Goal: Transaction & Acquisition: Purchase product/service

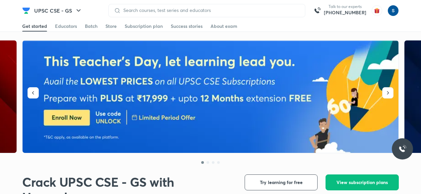
click at [352, 187] on button "View subscription plans" at bounding box center [361, 182] width 73 height 16
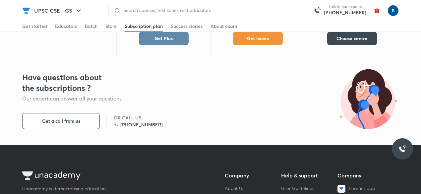
scroll to position [377, 0]
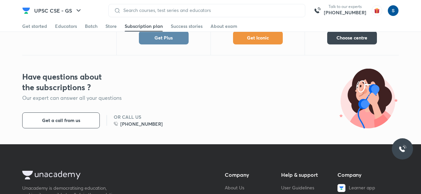
click at [182, 37] on button "Get Plus" at bounding box center [164, 37] width 50 height 13
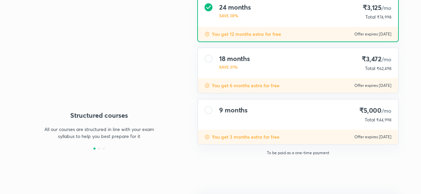
type input "makbest85"
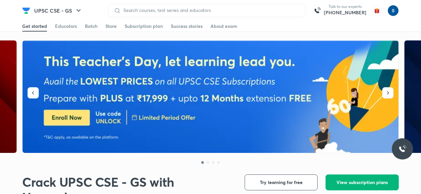
click at [352, 187] on button "View subscription plans" at bounding box center [361, 182] width 73 height 16
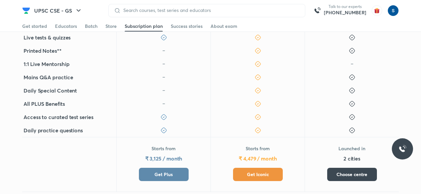
scroll to position [241, 0]
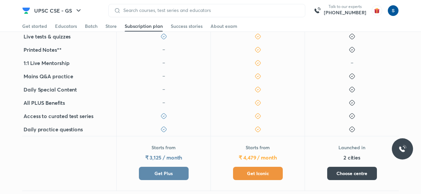
click at [249, 169] on button "Get Iconic" at bounding box center [258, 173] width 50 height 13
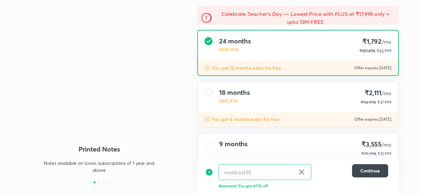
scroll to position [56, 0]
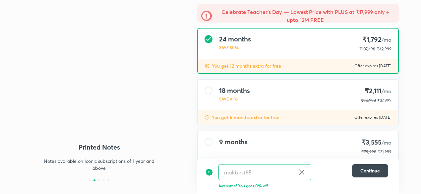
click at [251, 104] on div "18 months SAVE 41% ₹2,111 /mo ₹94,998 ₹37,999" at bounding box center [298, 95] width 200 height 30
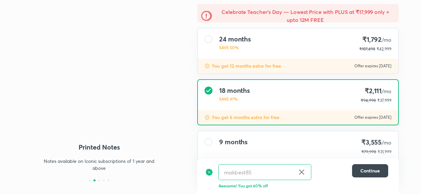
click at [256, 69] on p "You get 12 months extra for free" at bounding box center [246, 66] width 69 height 7
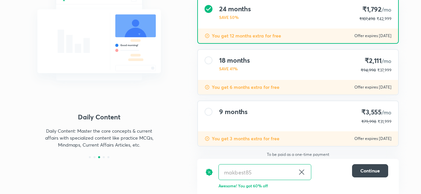
scroll to position [88, 0]
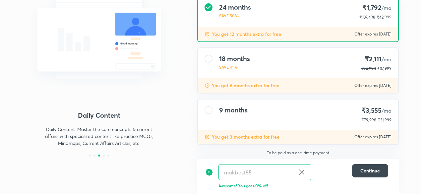
click at [251, 121] on div "9 months ₹3,555 /mo ₹79,998 ₹31,999" at bounding box center [298, 114] width 200 height 30
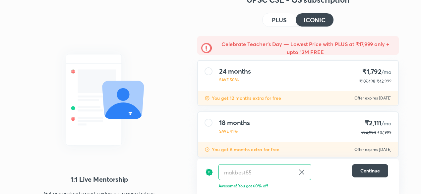
scroll to position [11, 0]
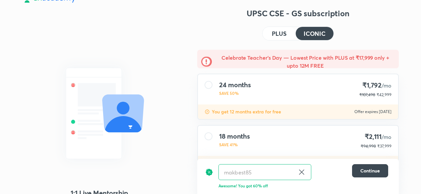
click at [278, 37] on button "PLUS" at bounding box center [278, 33] width 33 height 13
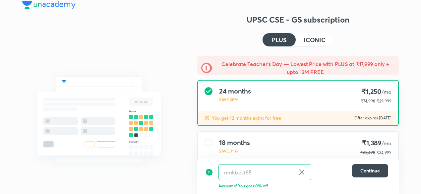
scroll to position [0, 0]
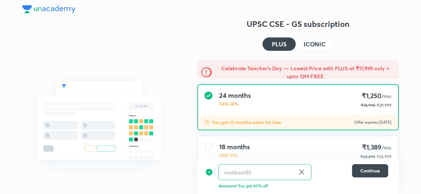
click at [311, 47] on h4 "ICONIC" at bounding box center [314, 44] width 22 height 6
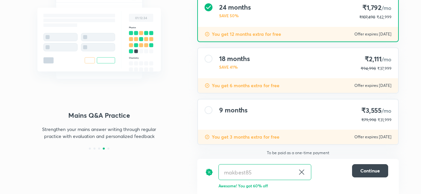
scroll to position [83, 0]
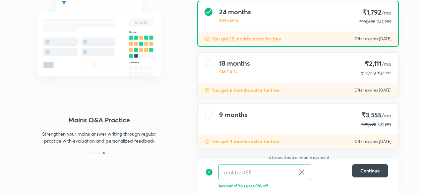
click at [326, 78] on div "18 months SAVE 41% ₹2,111 /mo ₹94,998 ₹37,999" at bounding box center [298, 68] width 200 height 30
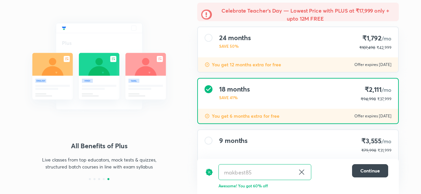
scroll to position [0, 0]
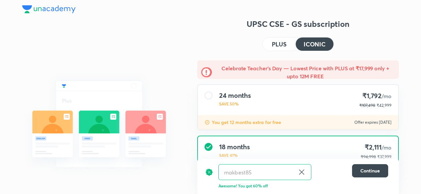
click at [283, 52] on div "UPSC CSE - GS subscription PLUS ICONIC Celebrate Teacher’s Day — Lowest Price w…" at bounding box center [297, 150] width 201 height 263
click at [278, 43] on h4 "PLUS" at bounding box center [279, 44] width 15 height 6
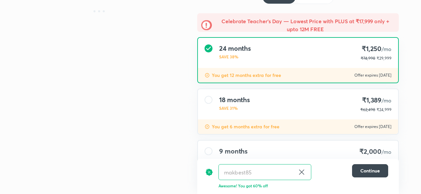
scroll to position [88, 0]
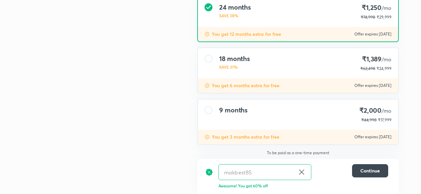
click at [277, 119] on div "9 months ₹2,000 /mo ₹44,998 ₹17,999" at bounding box center [298, 114] width 200 height 30
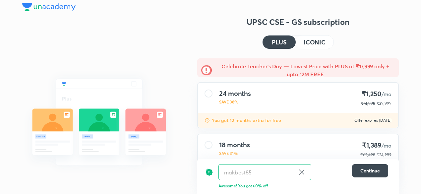
scroll to position [0, 0]
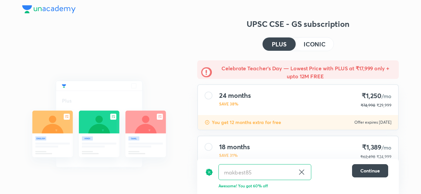
click at [313, 48] on button "ICONIC" at bounding box center [314, 43] width 38 height 13
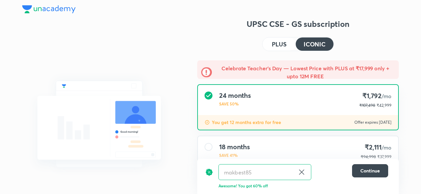
click at [282, 42] on h4 "PLUS" at bounding box center [279, 44] width 15 height 6
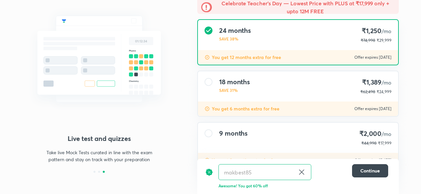
scroll to position [82, 0]
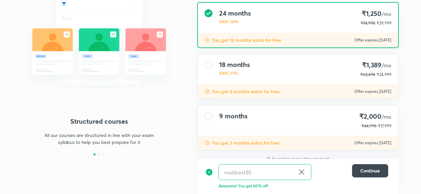
click at [276, 126] on div "9 months ₹2,000 /mo ₹44,998 ₹17,999" at bounding box center [298, 120] width 200 height 30
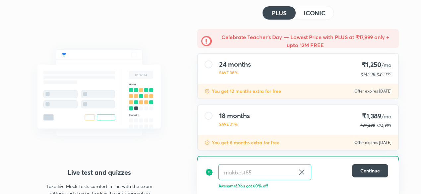
scroll to position [35, 0]
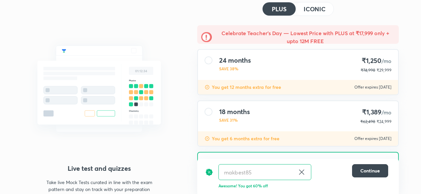
click at [312, 10] on h4 "ICONIC" at bounding box center [314, 9] width 22 height 6
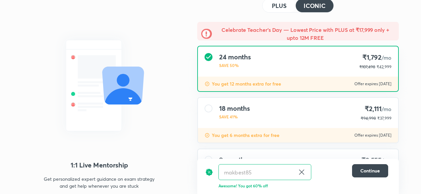
click at [303, 47] on div "24 months SAVE 50% ₹1,792 /mo ₹107,498 ₹42,999" at bounding box center [298, 61] width 200 height 30
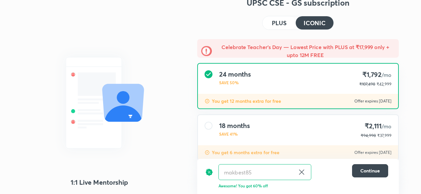
scroll to position [0, 0]
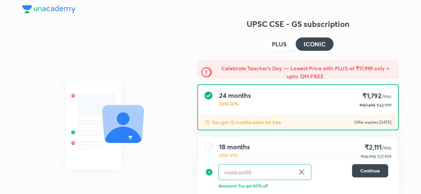
click at [289, 42] on button "PLUS" at bounding box center [278, 43] width 33 height 13
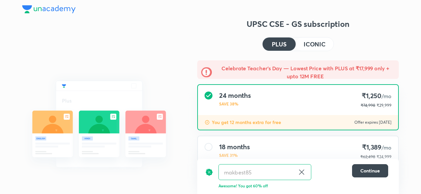
click at [306, 48] on button "ICONIC" at bounding box center [314, 43] width 38 height 13
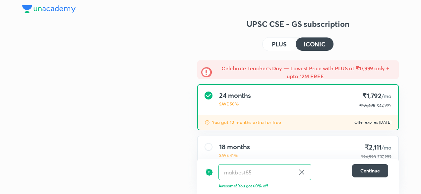
click at [276, 46] on h4 "PLUS" at bounding box center [279, 44] width 15 height 6
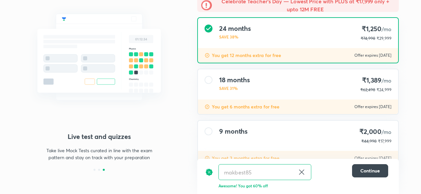
scroll to position [72, 0]
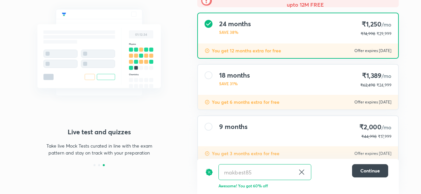
click at [290, 97] on div "You get 6 months extra for free Offer expires 5 Sep 2025" at bounding box center [298, 102] width 200 height 15
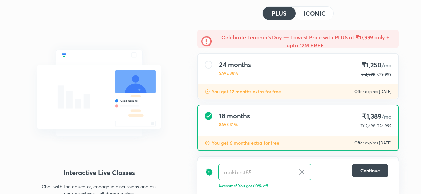
scroll to position [0, 0]
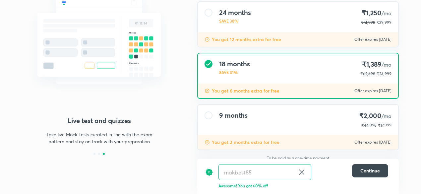
click at [238, 111] on h4 "9 months" at bounding box center [233, 115] width 28 height 8
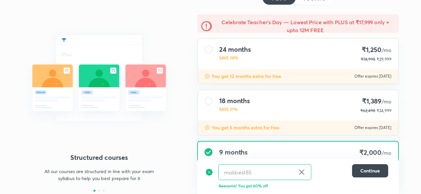
scroll to position [13, 0]
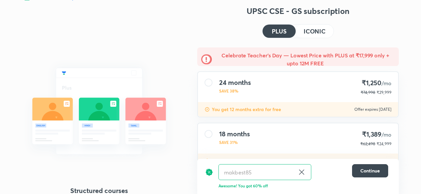
click at [313, 25] on button "ICONIC" at bounding box center [314, 31] width 38 height 13
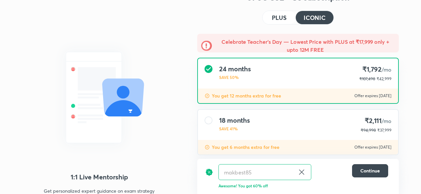
scroll to position [14, 0]
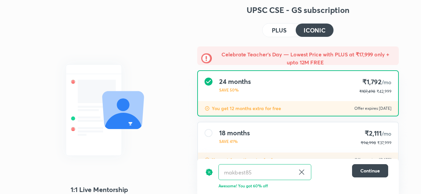
click at [278, 29] on h4 "PLUS" at bounding box center [279, 30] width 15 height 6
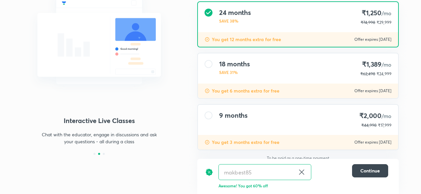
scroll to position [0, 0]
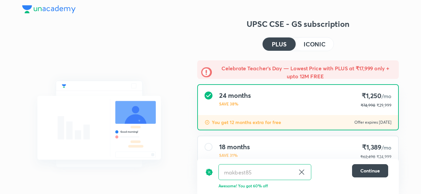
click at [52, 10] on img at bounding box center [48, 9] width 53 height 8
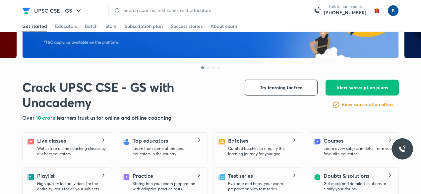
click at [94, 27] on div "Batch" at bounding box center [91, 26] width 13 height 7
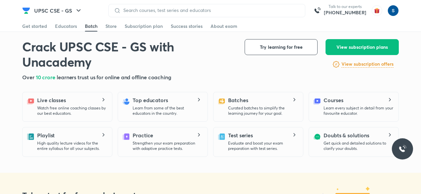
scroll to position [136, 0]
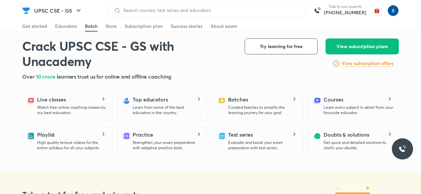
click at [262, 98] on div "Batches Curated batches to simplify the learning journey for your goal." at bounding box center [263, 105] width 70 height 20
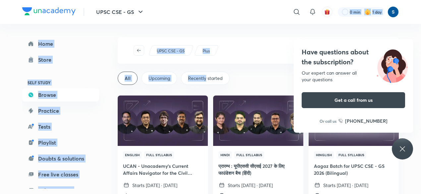
drag, startPoint x: 205, startPoint y: 77, endPoint x: 199, endPoint y: -29, distance: 105.5
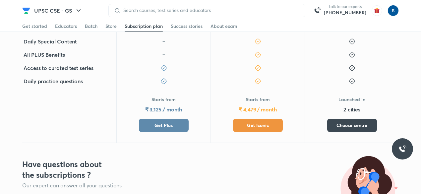
scroll to position [296, 0]
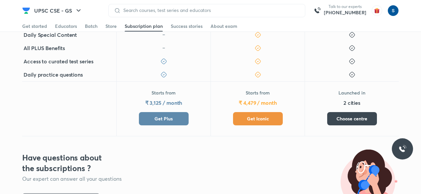
click at [166, 117] on span "Get Plus" at bounding box center [163, 118] width 18 height 7
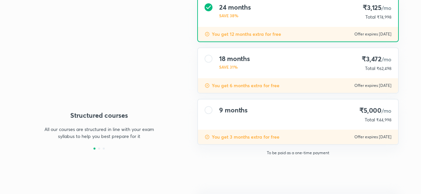
type input "makbest85"
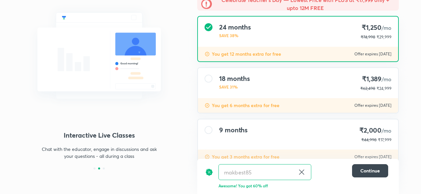
scroll to position [69, 0]
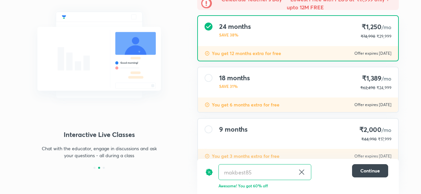
click at [304, 94] on div "18 months SAVE 31% ₹1,389 /mo ₹62,498 ₹24,999" at bounding box center [298, 82] width 200 height 30
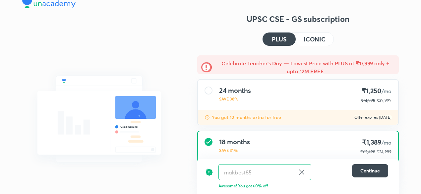
scroll to position [0, 0]
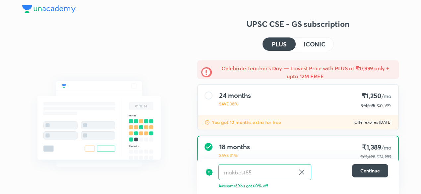
click at [315, 39] on button "ICONIC" at bounding box center [314, 43] width 38 height 13
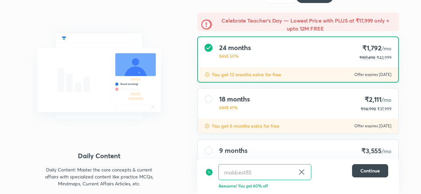
scroll to position [88, 0]
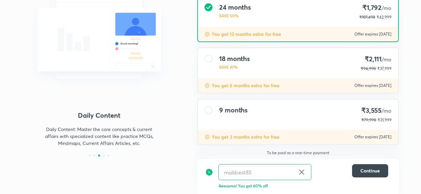
click at [293, 73] on div "18 months SAVE 41% ₹2,111 /mo ₹94,998 ₹37,999" at bounding box center [298, 63] width 200 height 30
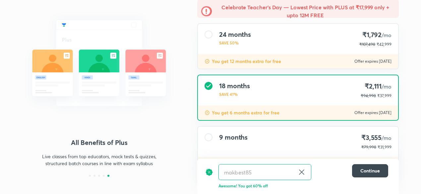
scroll to position [0, 0]
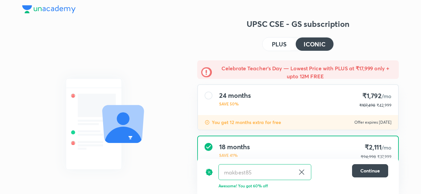
click at [41, 9] on img at bounding box center [48, 9] width 53 height 8
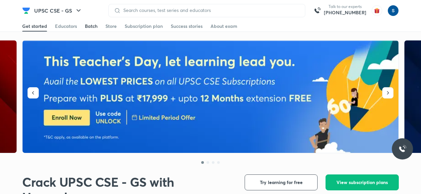
click at [90, 26] on div "Batch" at bounding box center [91, 26] width 13 height 7
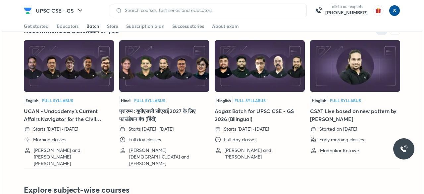
scroll to position [1492, 0]
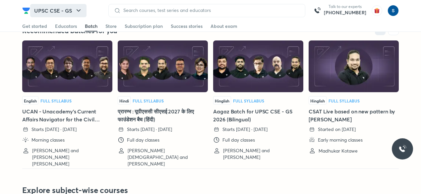
click at [69, 6] on button "UPSC CSE - GS" at bounding box center [58, 10] width 56 height 13
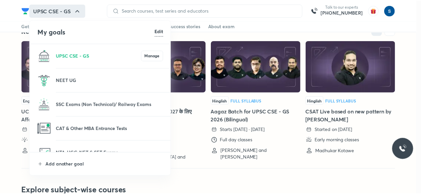
scroll to position [0, 0]
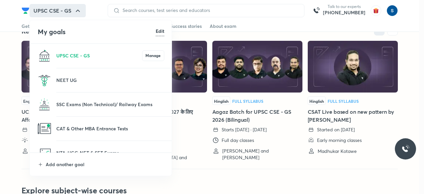
click at [195, 99] on div at bounding box center [212, 97] width 424 height 194
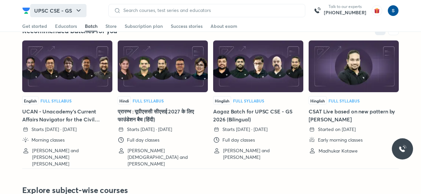
click at [69, 11] on button "UPSC CSE - GS" at bounding box center [58, 10] width 56 height 13
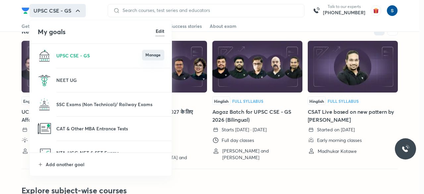
click at [154, 56] on button "Manage" at bounding box center [153, 55] width 22 height 11
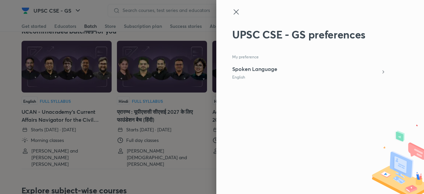
click at [234, 14] on icon at bounding box center [236, 11] width 5 height 5
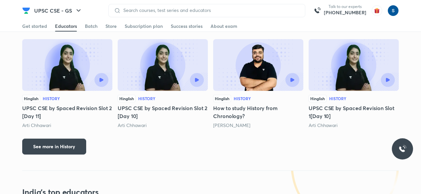
scroll to position [924, 0]
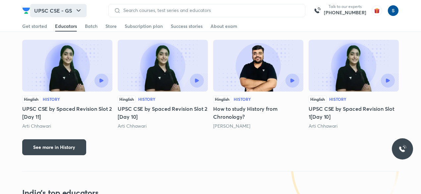
click at [60, 8] on button "UPSC CSE - GS" at bounding box center [58, 10] width 56 height 13
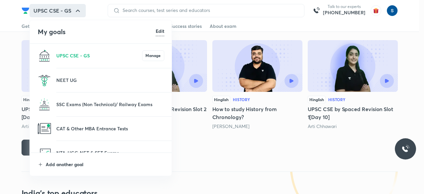
click at [79, 165] on p "Add another goal" at bounding box center [105, 164] width 119 height 7
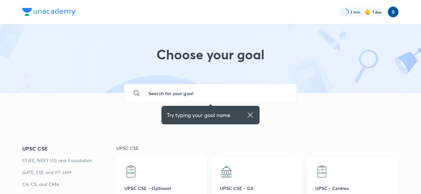
click at [136, 172] on img at bounding box center [130, 171] width 13 height 13
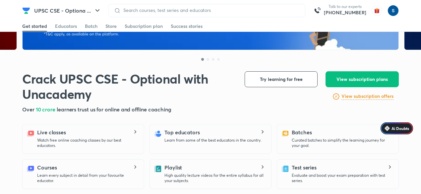
scroll to position [110, 0]
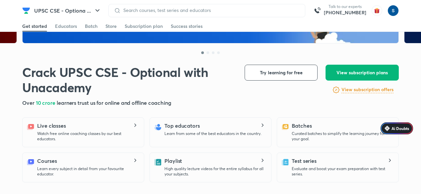
click at [352, 73] on span "View subscription plans" at bounding box center [361, 72] width 51 height 7
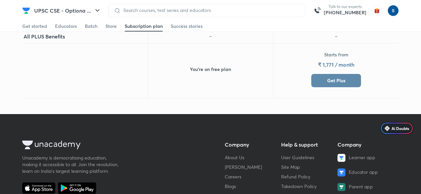
scroll to position [429, 0]
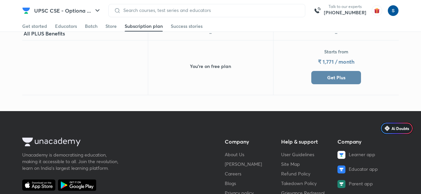
click at [353, 74] on button "Get Plus" at bounding box center [336, 77] width 50 height 13
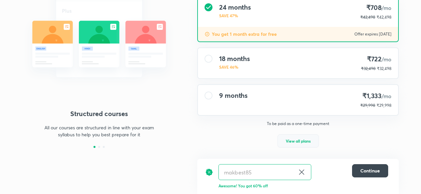
scroll to position [76, 0]
click at [286, 138] on span "View all plans" at bounding box center [298, 140] width 25 height 7
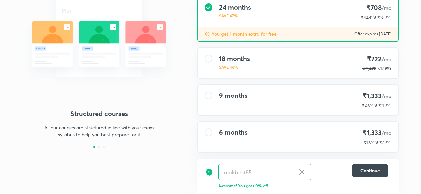
click at [286, 138] on div "6 months ₹1,333 /mo ₹19,998 ₹7,999" at bounding box center [298, 137] width 200 height 30
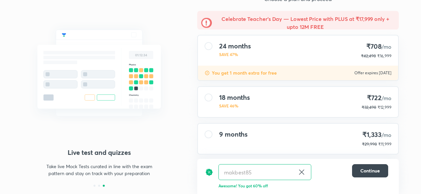
scroll to position [0, 0]
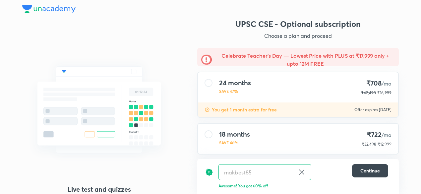
click at [58, 8] on img at bounding box center [48, 9] width 53 height 8
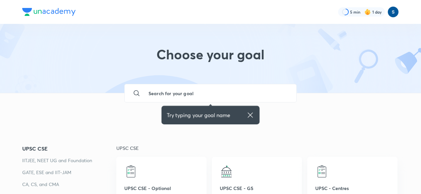
click at [244, 186] on p "UPSC CSE - GS" at bounding box center [257, 187] width 74 height 7
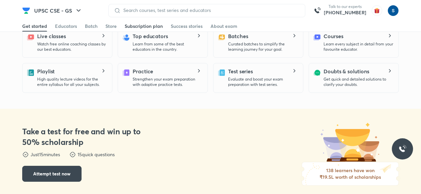
click at [145, 26] on div "Subscription plan" at bounding box center [144, 26] width 38 height 7
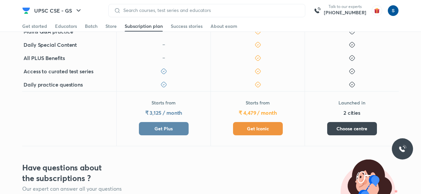
scroll to position [287, 0]
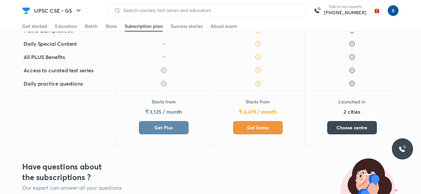
click at [268, 129] on span "Get Iconic" at bounding box center [258, 127] width 22 height 7
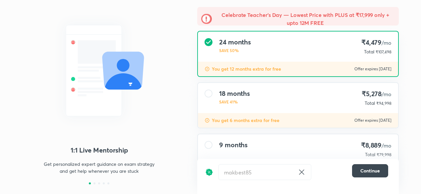
scroll to position [60, 0]
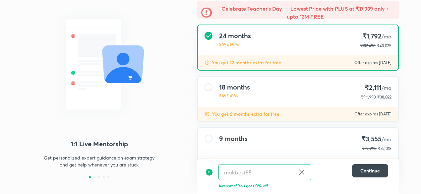
click at [266, 135] on div "9 months ₹3,555 /mo ₹79,998 ₹32,018" at bounding box center [298, 143] width 200 height 30
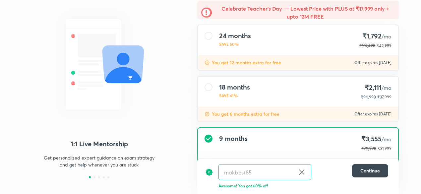
click at [263, 114] on p "You get 6 months extra for free" at bounding box center [246, 114] width 68 height 7
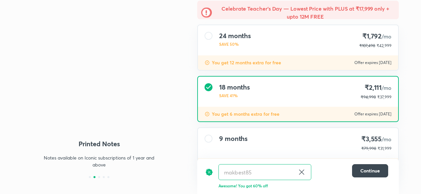
click at [262, 94] on div "18 months SAVE 41% ₹2,111 /mo ₹94,998 ₹37,999" at bounding box center [298, 92] width 200 height 30
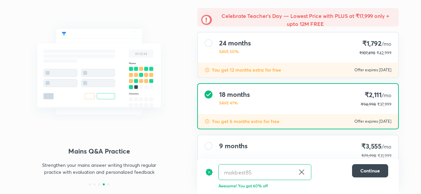
scroll to position [52, 0]
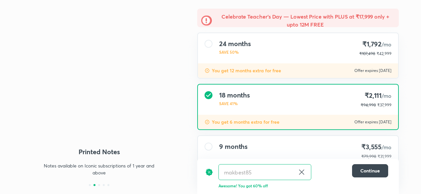
click at [254, 71] on p "You get 12 months extra for free" at bounding box center [246, 70] width 69 height 7
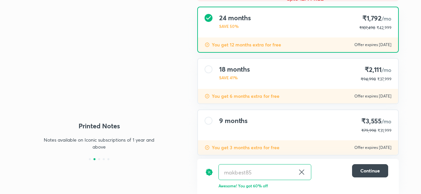
scroll to position [88, 0]
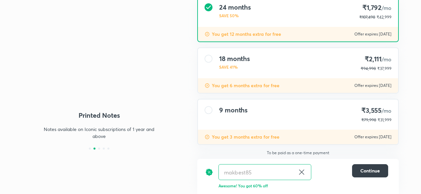
click at [359, 171] on button "Continue" at bounding box center [370, 170] width 36 height 13
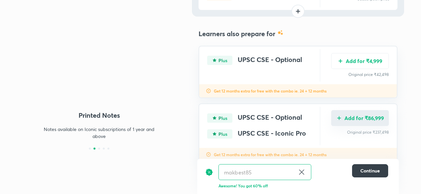
scroll to position [95, 0]
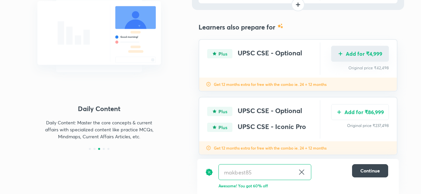
click at [349, 53] on button "Add for ₹4,999" at bounding box center [360, 54] width 58 height 16
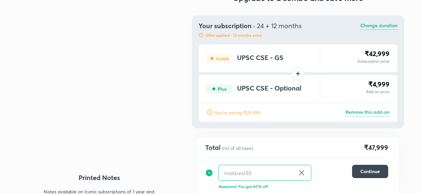
scroll to position [0, 0]
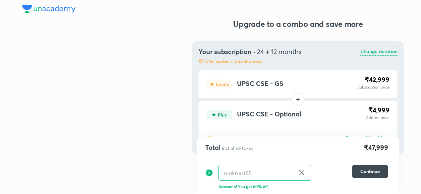
click at [63, 10] on img at bounding box center [48, 9] width 53 height 8
